Goal: Navigation & Orientation: Find specific page/section

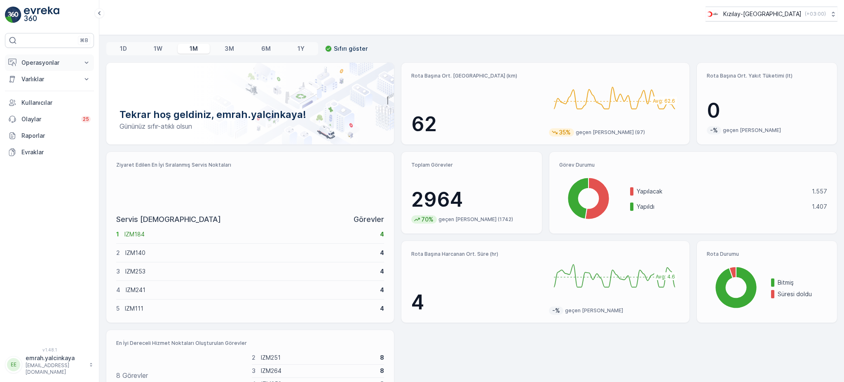
click at [47, 63] on p "Operasyonlar" at bounding box center [49, 63] width 56 height 8
click at [43, 86] on p "Planning" at bounding box center [32, 88] width 23 height 8
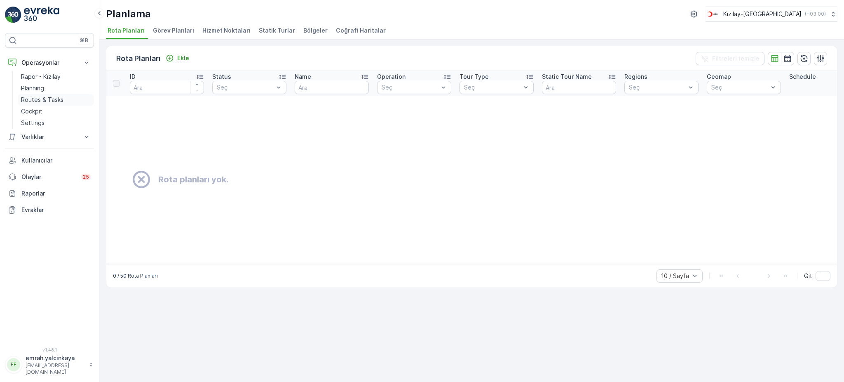
click at [47, 100] on p "Routes & Tasks" at bounding box center [42, 100] width 42 height 8
